Goal: Check status: Check status

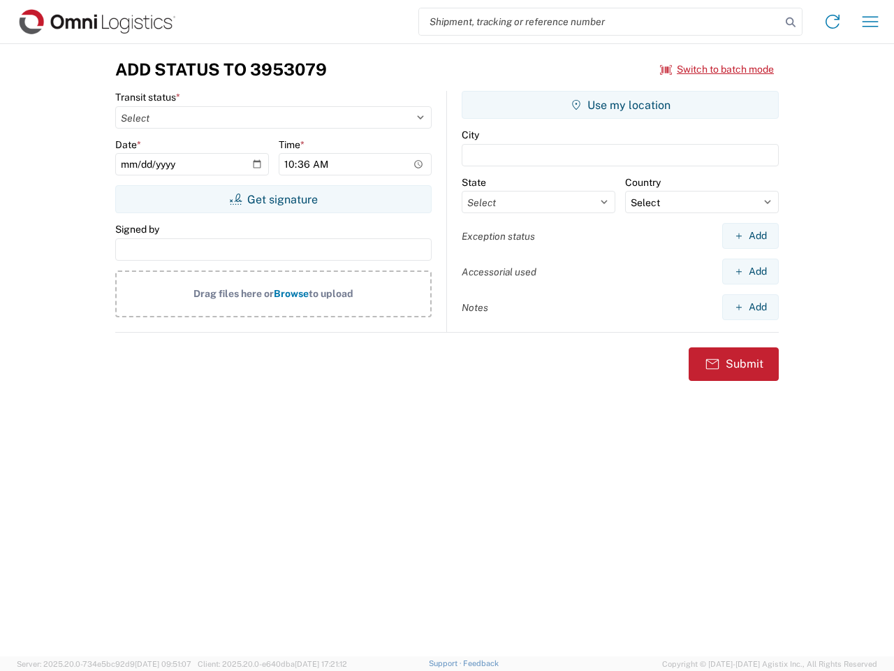
click at [600, 22] on input "search" at bounding box center [600, 21] width 362 height 27
click at [791, 22] on icon at bounding box center [791, 23] width 20 height 20
click at [833, 22] on icon at bounding box center [833, 21] width 22 height 22
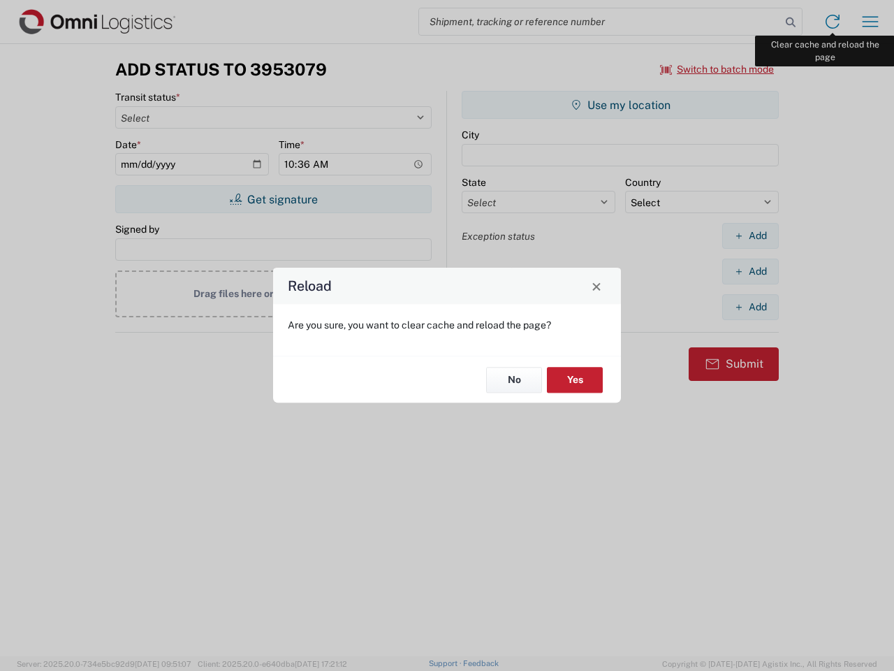
click at [870, 22] on div "Reload Are you sure, you want to clear cache and reload the page? No Yes" at bounding box center [447, 335] width 894 height 671
click at [717, 69] on div "Reload Are you sure, you want to clear cache and reload the page? No Yes" at bounding box center [447, 335] width 894 height 671
click at [273, 199] on div "Reload Are you sure, you want to clear cache and reload the page? No Yes" at bounding box center [447, 335] width 894 height 671
click at [620, 105] on div "Reload Are you sure, you want to clear cache and reload the page? No Yes" at bounding box center [447, 335] width 894 height 671
click at [750, 235] on div "Reload Are you sure, you want to clear cache and reload the page? No Yes" at bounding box center [447, 335] width 894 height 671
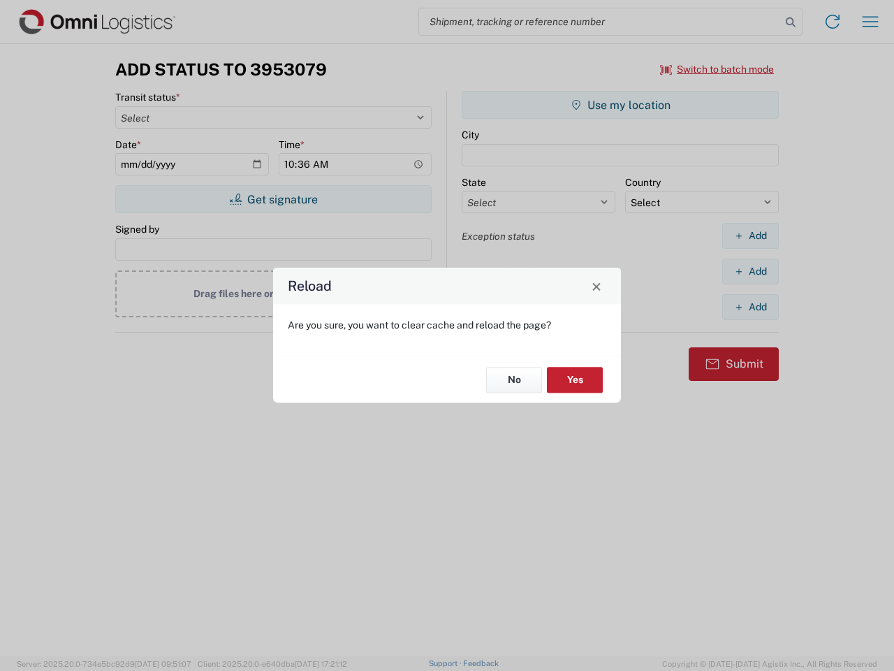
click at [750, 271] on div "Reload Are you sure, you want to clear cache and reload the page? No Yes" at bounding box center [447, 335] width 894 height 671
click at [750, 307] on div "Reload Are you sure, you want to clear cache and reload the page? No Yes" at bounding box center [447, 335] width 894 height 671
